Goal: Transaction & Acquisition: Purchase product/service

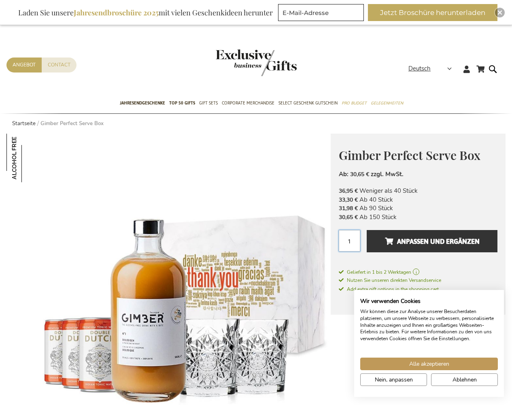
click at [349, 240] on input "1" at bounding box center [349, 240] width 21 height 21
type input "1"
click at [432, 241] on span "Anpassen und ergänzen" at bounding box center [432, 241] width 95 height 13
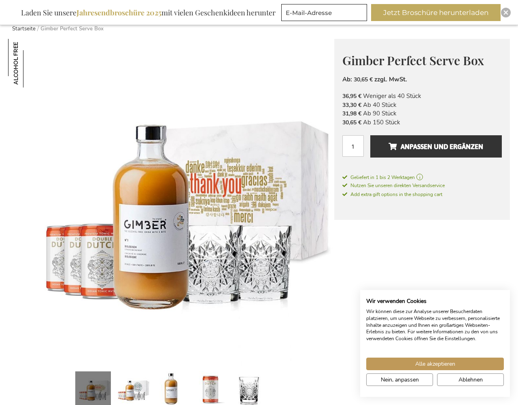
scroll to position [162, 0]
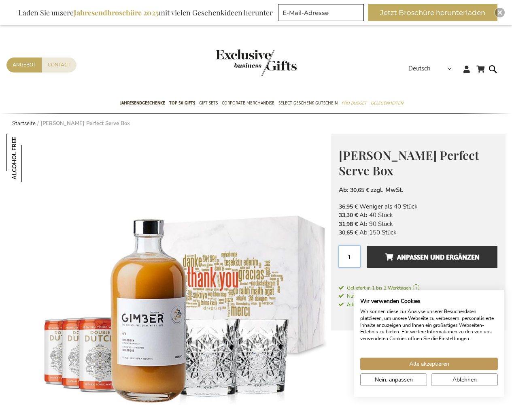
click at [349, 246] on input "1" at bounding box center [349, 256] width 21 height 21
type input "1"
click at [432, 251] on span "Anpassen und ergänzen" at bounding box center [432, 257] width 95 height 13
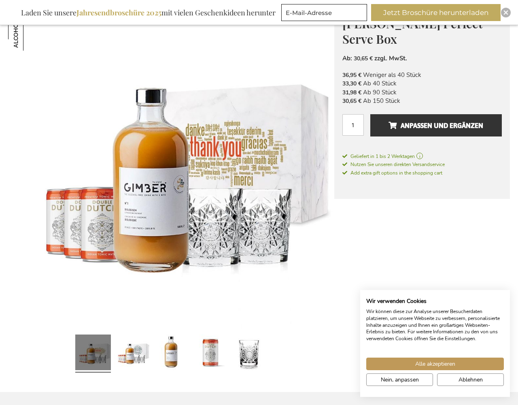
scroll to position [162, 0]
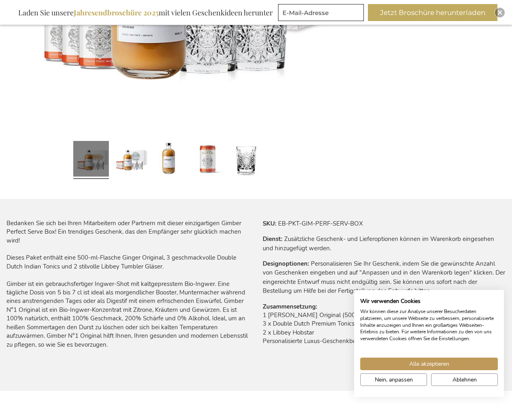
scroll to position [324, 0]
